Goal: Find contact information: Find contact information

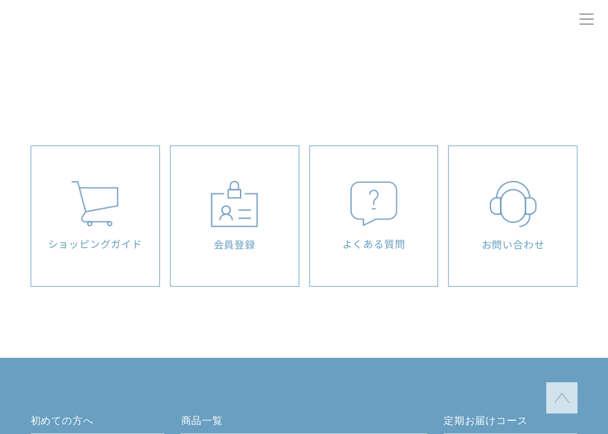
scroll to position [7121, 0]
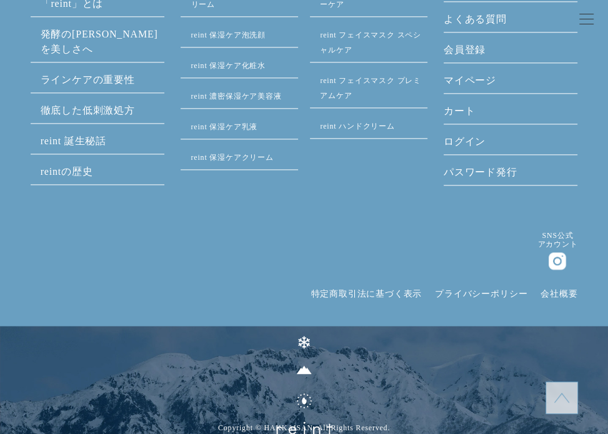
drag, startPoint x: 270, startPoint y: 101, endPoint x: 313, endPoint y: 325, distance: 228.4
click at [413, 297] on link "特定商取引法に基づく表示" at bounding box center [366, 293] width 111 height 9
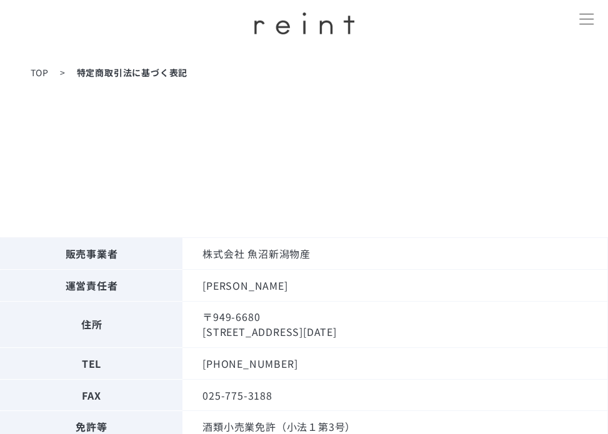
click at [270, 261] on td "株式会社 魚沼新潟物産" at bounding box center [395, 254] width 425 height 32
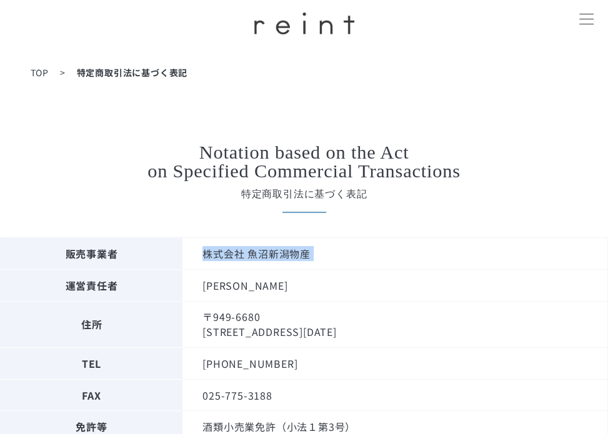
copy tbody "株式会社 魚沼新潟物産"
click at [276, 316] on td "〒949-6680 新潟県南魚沼市六日町1799番地2" at bounding box center [395, 324] width 425 height 47
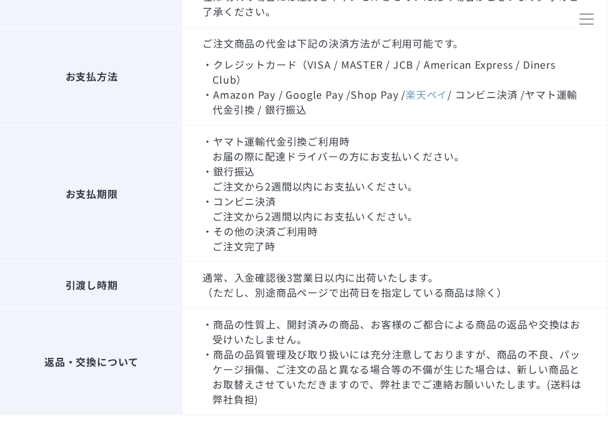
scroll to position [1608, 0]
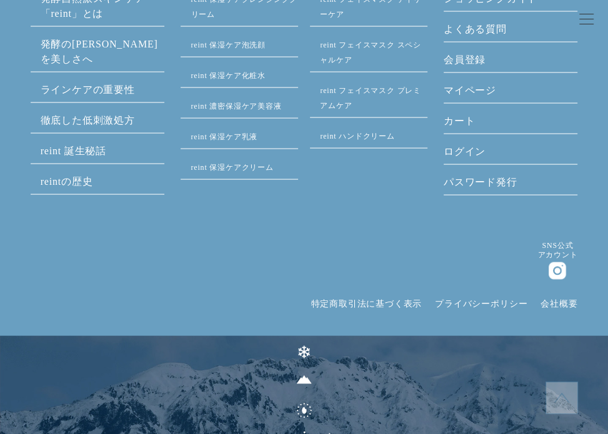
drag, startPoint x: 204, startPoint y: 301, endPoint x: 235, endPoint y: 373, distance: 78.9
drag, startPoint x: 389, startPoint y: 288, endPoint x: 329, endPoint y: 324, distance: 71.0
click at [330, 324] on div "SNS公式 アカウント 特定商取引法に基づく表示 プライバシーポリシー 会社概要" at bounding box center [444, 288] width 267 height 95
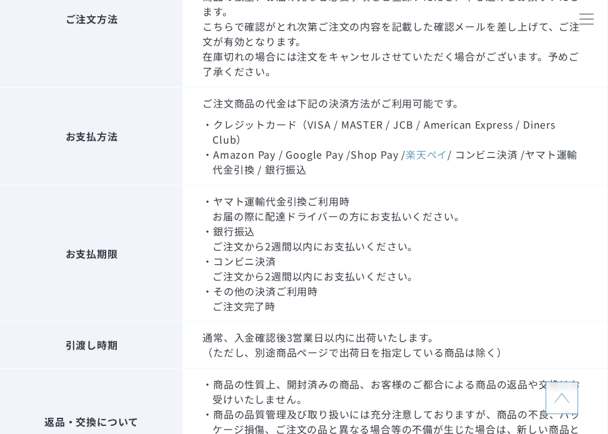
scroll to position [0, 0]
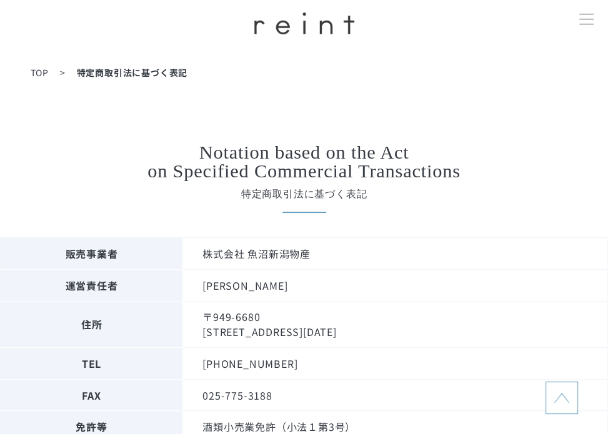
drag, startPoint x: 145, startPoint y: 34, endPoint x: 148, endPoint y: 26, distance: 8.5
click at [585, 19] on span at bounding box center [586, 19] width 14 height 1
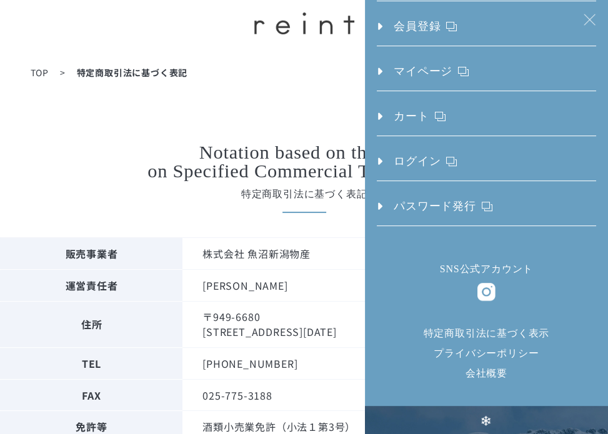
scroll to position [325, 0]
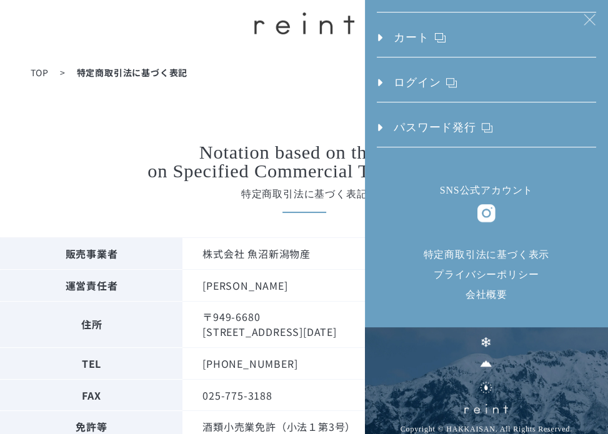
click at [468, 254] on link "特定商取引法に基づく表示" at bounding box center [487, 254] width 126 height 11
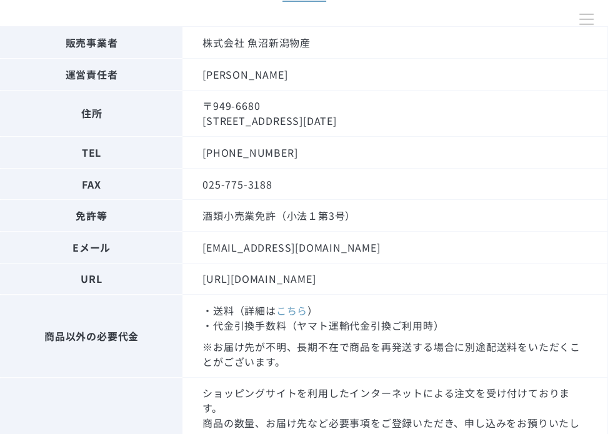
scroll to position [250, 0]
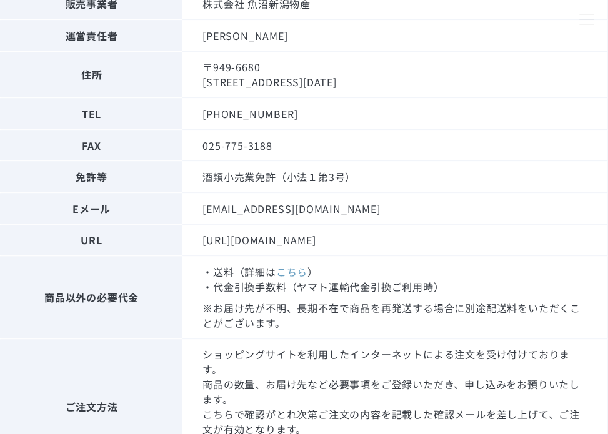
click at [251, 205] on td "[EMAIL_ADDRESS][DOMAIN_NAME]" at bounding box center [395, 209] width 425 height 32
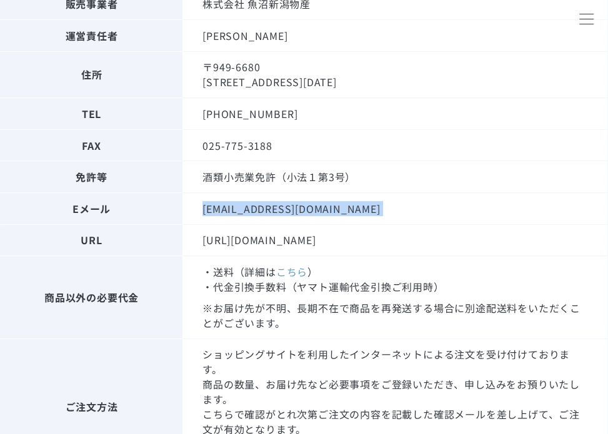
click at [251, 205] on td "[EMAIL_ADDRESS][DOMAIN_NAME]" at bounding box center [395, 209] width 425 height 32
copy tbody "[EMAIL_ADDRESS][DOMAIN_NAME]"
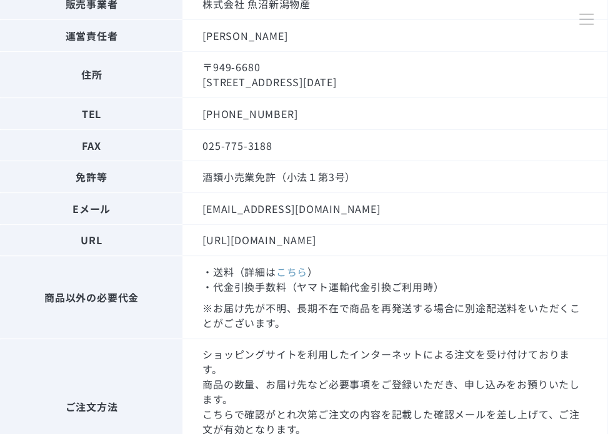
scroll to position [0, 0]
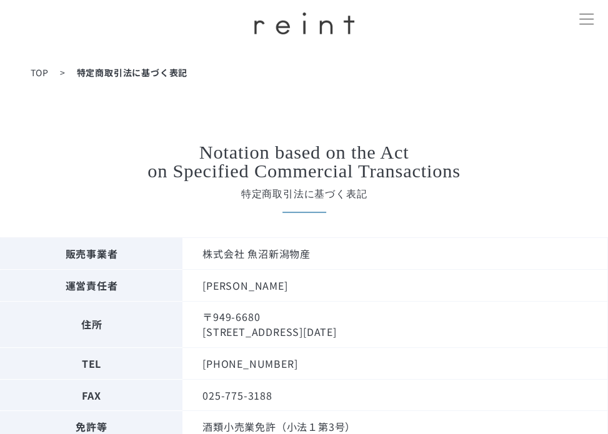
drag, startPoint x: 149, startPoint y: 149, endPoint x: 192, endPoint y: 154, distance: 43.4
click at [280, 34] on header "初めての方へ 発酵⾃然派スキンケア「reint」とは 発酵の知恵を美しさへ ラインケアの重要性 徹底した低刺激処方 reint 誕生秘話 reintの歴史 商…" at bounding box center [304, 23] width 125 height 47
click at [288, 26] on img at bounding box center [304, 24] width 100 height 22
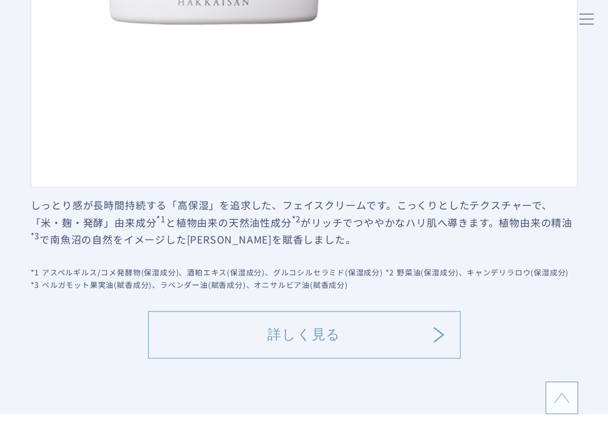
scroll to position [3625, 0]
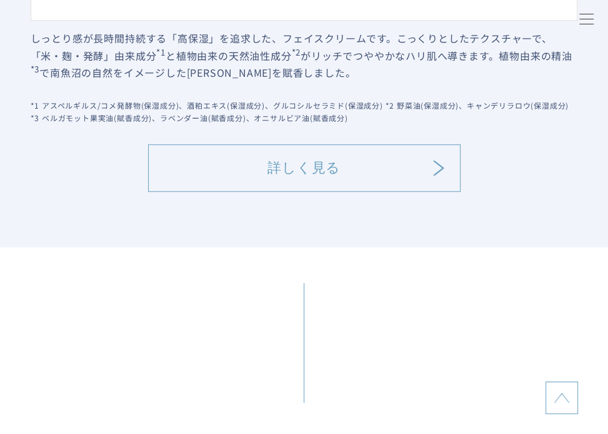
click at [264, 168] on link "詳しく見る" at bounding box center [304, 168] width 313 height 48
